Goal: Transaction & Acquisition: Purchase product/service

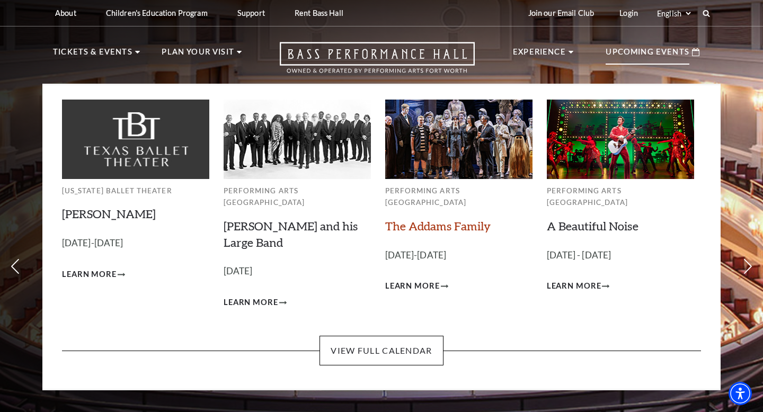
click at [433, 219] on link "The Addams Family" at bounding box center [437, 226] width 105 height 14
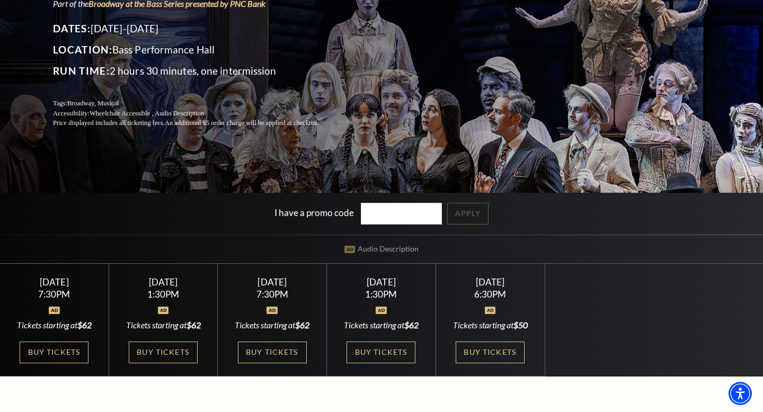
scroll to position [132, 0]
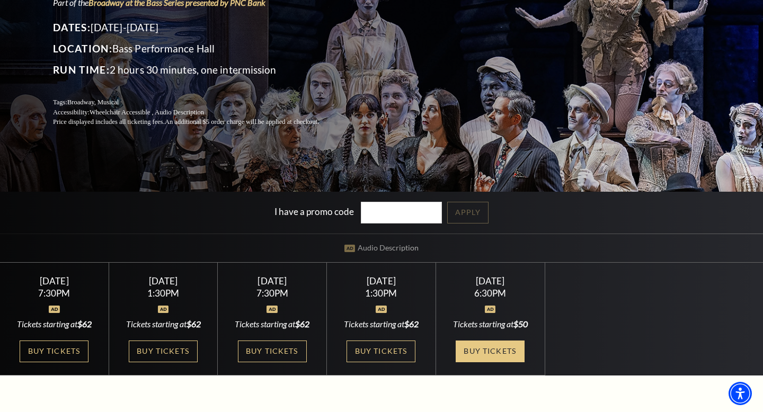
click at [491, 355] on link "Buy Tickets" at bounding box center [490, 352] width 69 height 22
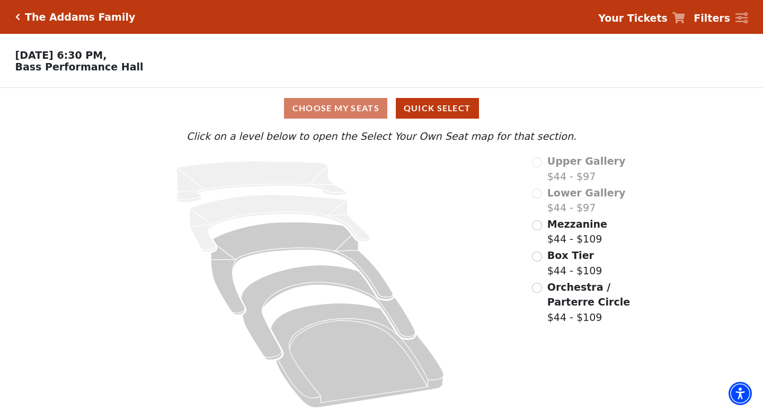
scroll to position [3, 0]
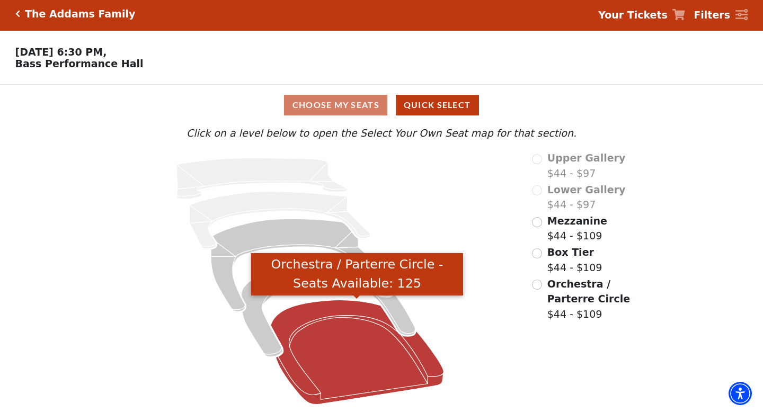
click at [336, 308] on icon "Orchestra / Parterre Circle - Seats Available: 125" at bounding box center [357, 352] width 173 height 104
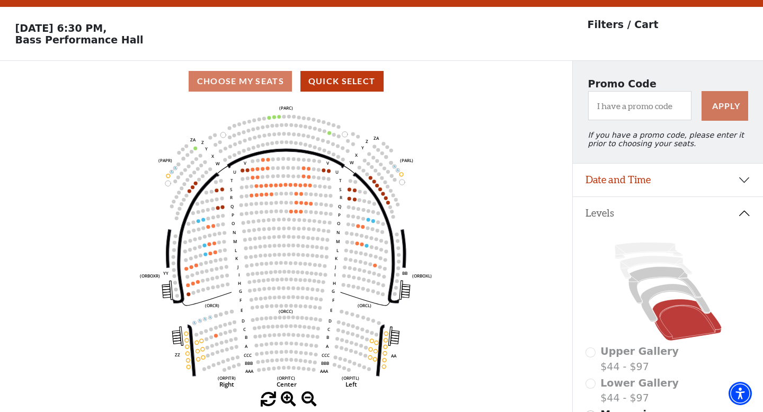
scroll to position [51, 0]
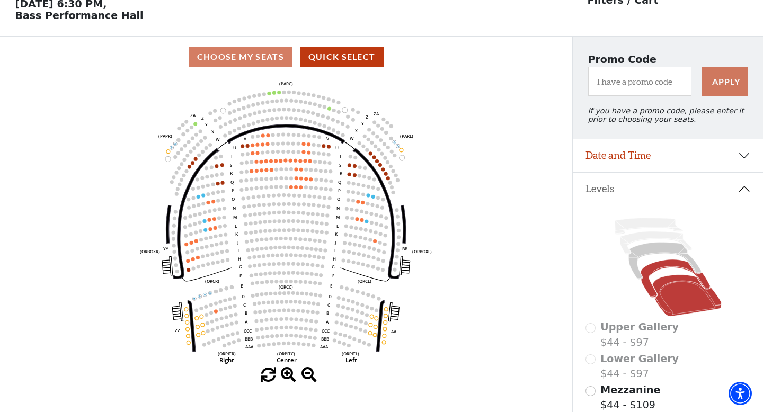
click at [667, 267] on icon at bounding box center [675, 279] width 69 height 38
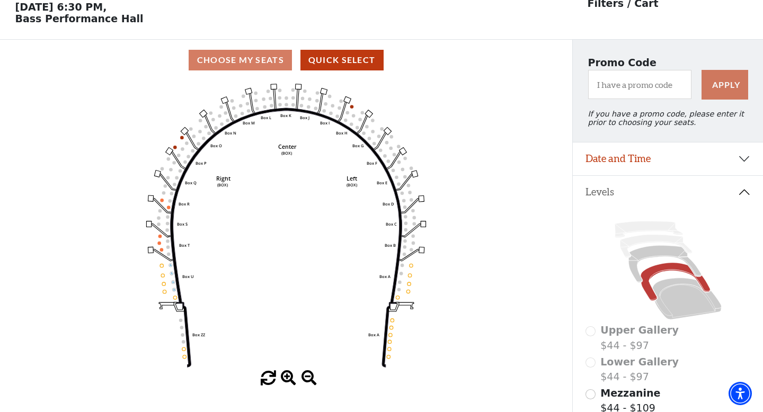
scroll to position [49, 0]
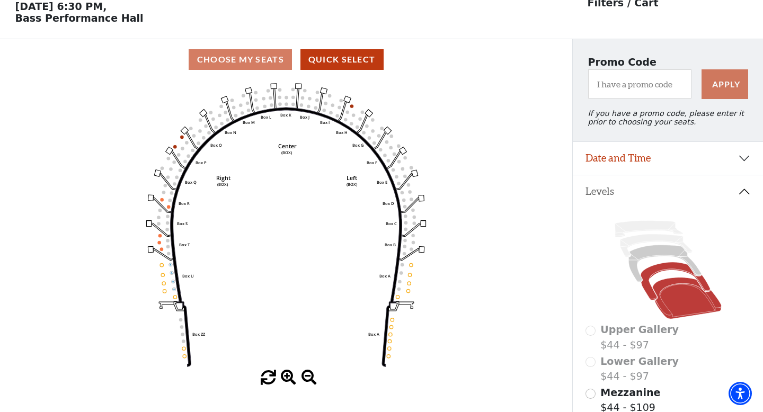
click at [680, 301] on icon at bounding box center [686, 298] width 69 height 41
